Goal: Task Accomplishment & Management: Manage account settings

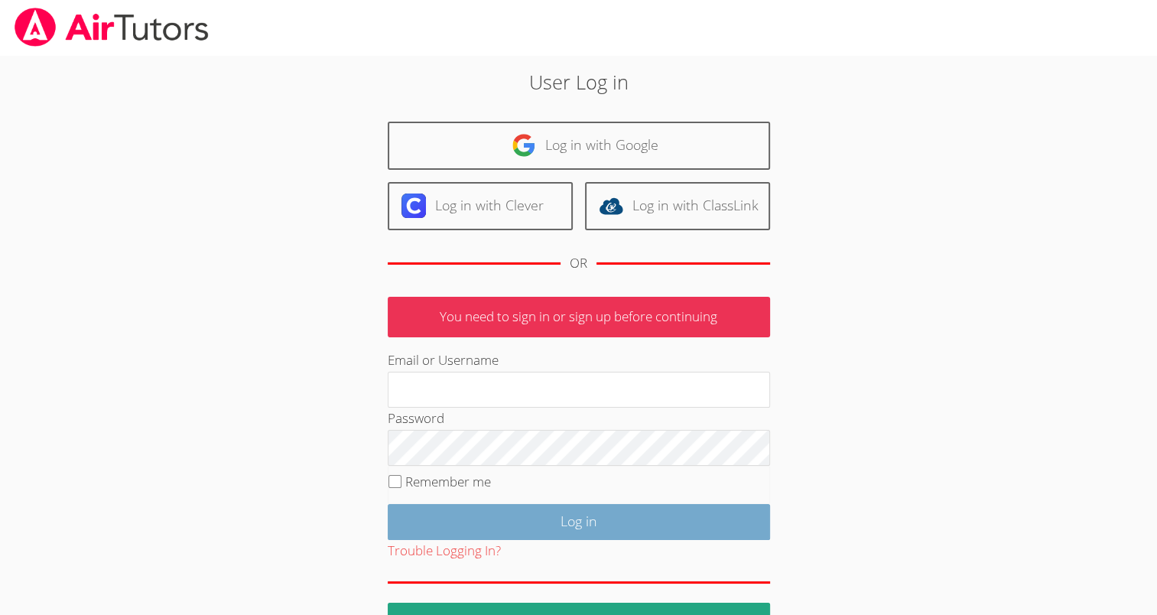
type input "mspairtutors@gmail.com"
click at [551, 523] on input "Log in" at bounding box center [579, 522] width 382 height 36
